Goal: Navigation & Orientation: Go to known website

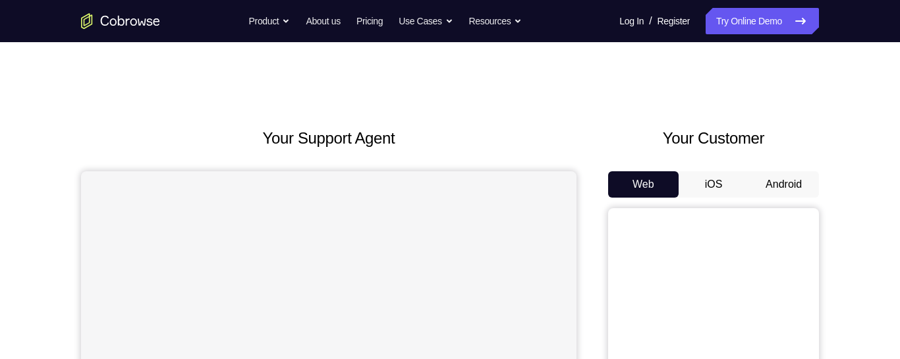
click at [770, 186] on button "Android" at bounding box center [784, 184] width 71 height 26
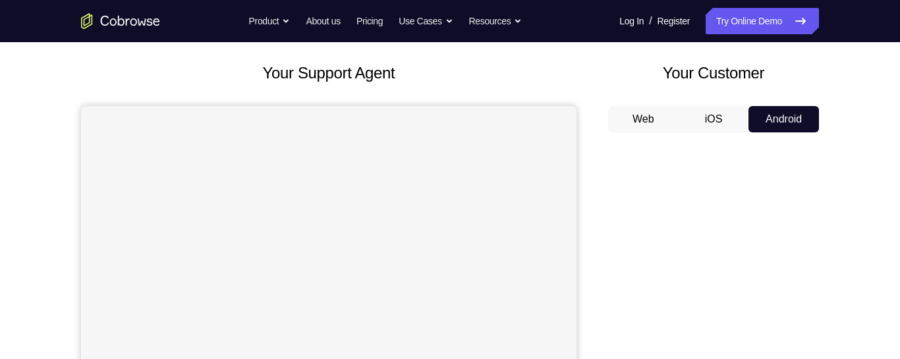
scroll to position [83, 0]
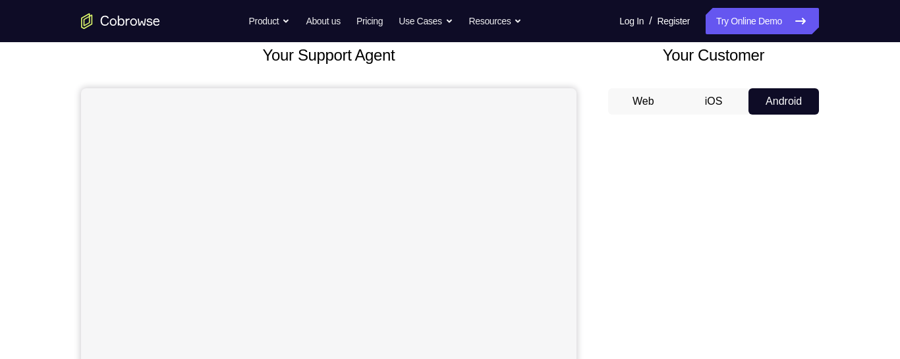
click at [722, 105] on button "iOS" at bounding box center [714, 101] width 71 height 26
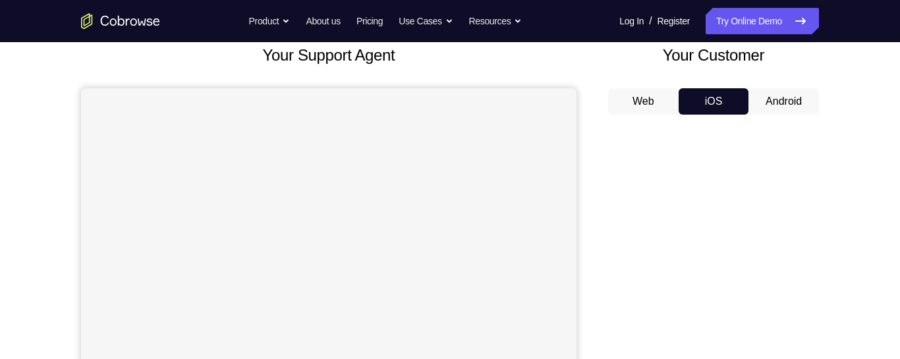
click at [784, 102] on button "Android" at bounding box center [784, 101] width 71 height 26
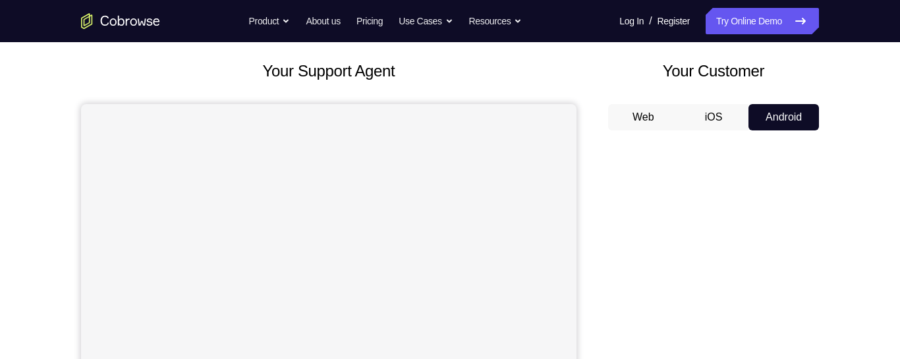
scroll to position [65, 0]
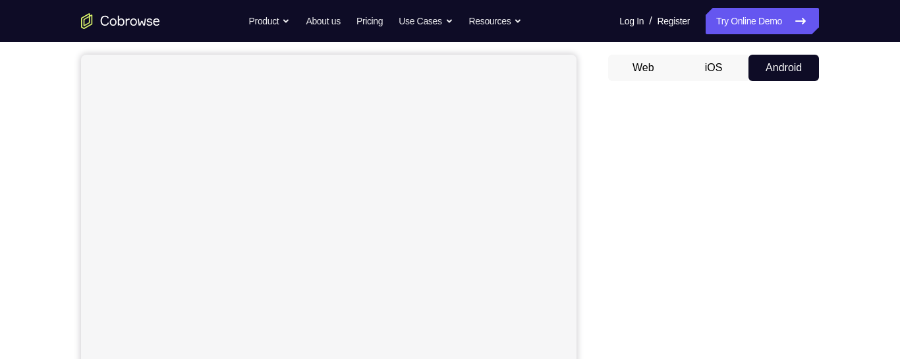
scroll to position [121, 0]
click at [886, 305] on div "Your Support Agent Your Customer Web iOS Android Next Steps We’d be happy to gi…" at bounding box center [450, 356] width 900 height 869
